Goal: Information Seeking & Learning: Learn about a topic

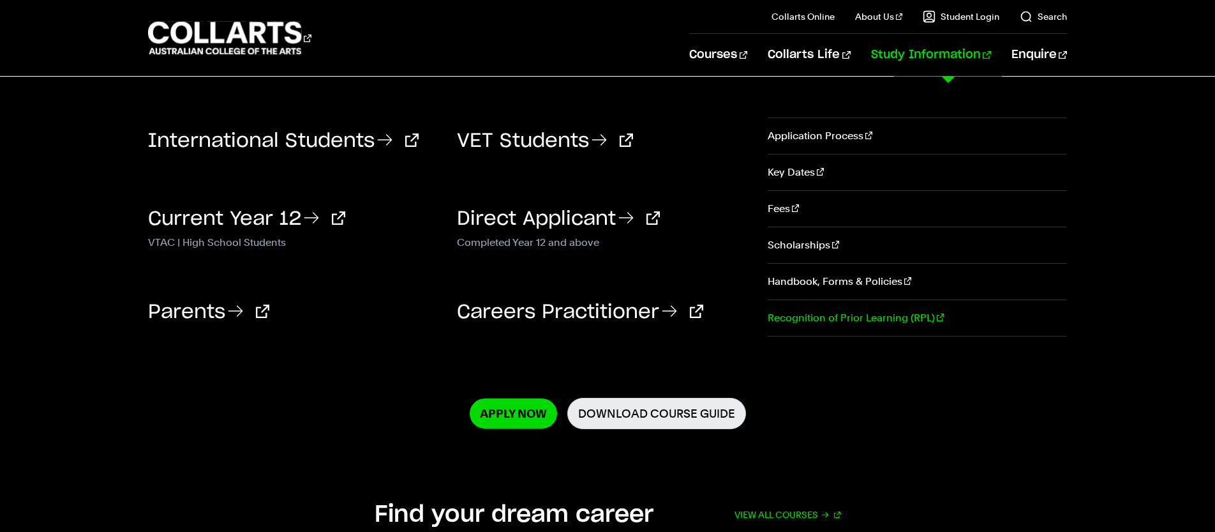
click at [883, 317] on link "Recognition of Prior Learning (RPL)" at bounding box center [917, 318] width 299 height 36
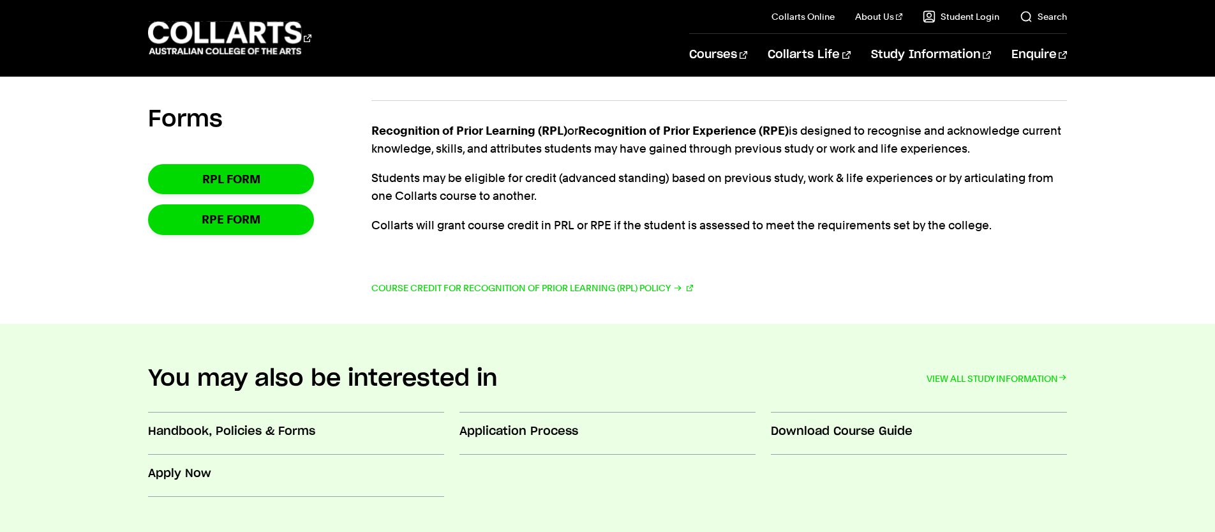
scroll to position [19, 0]
